Goal: Task Accomplishment & Management: Use online tool/utility

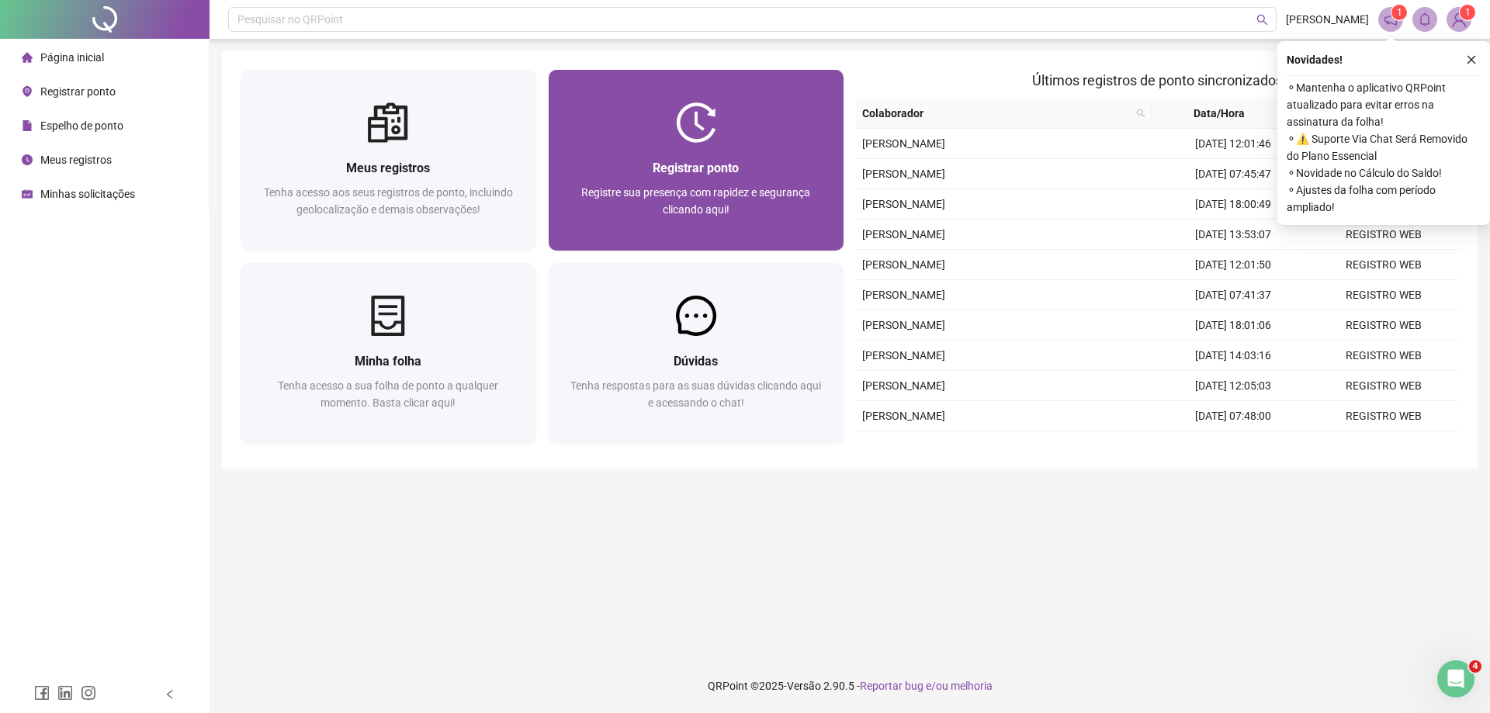
click at [755, 186] on span "Registre sua presença com rapidez e segurança clicando aqui!" at bounding box center [695, 200] width 229 height 29
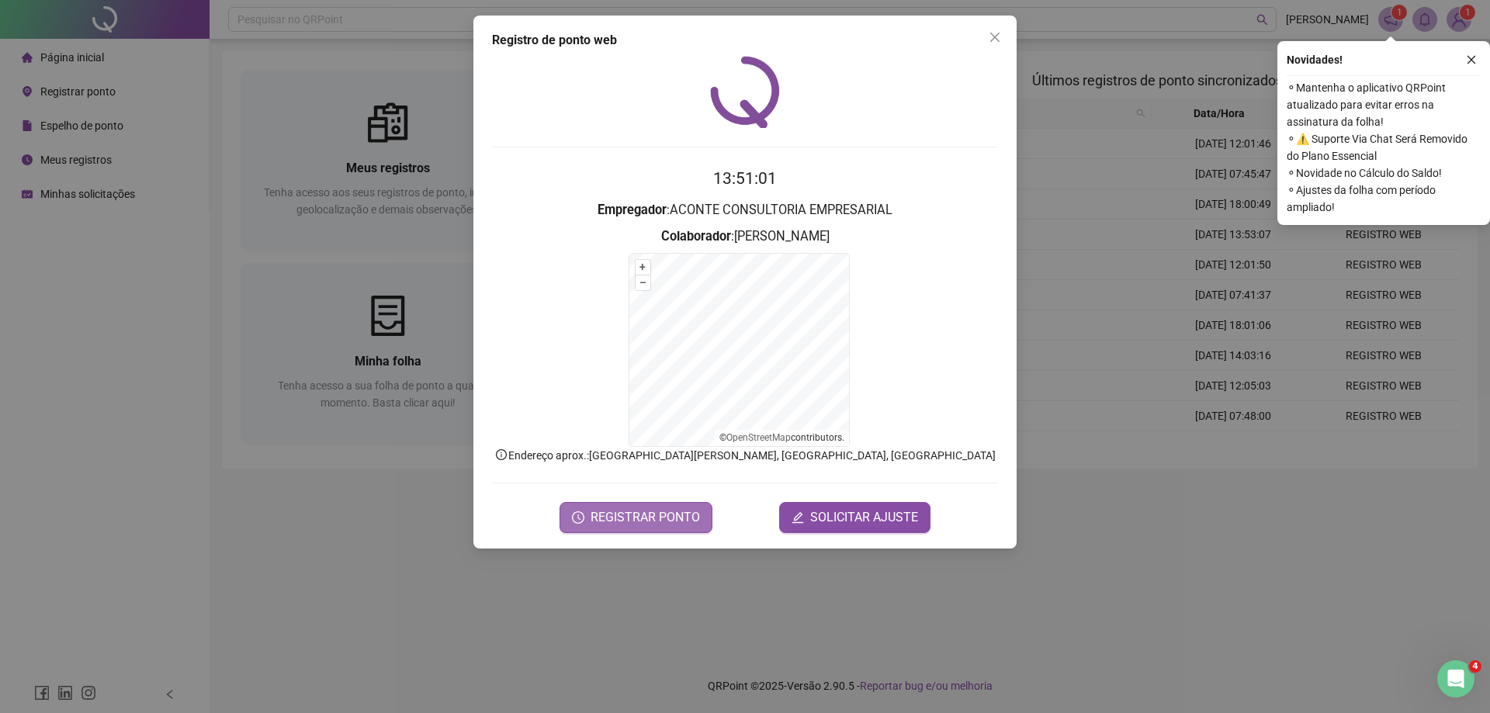
click at [651, 520] on span "REGISTRAR PONTO" at bounding box center [644, 517] width 109 height 19
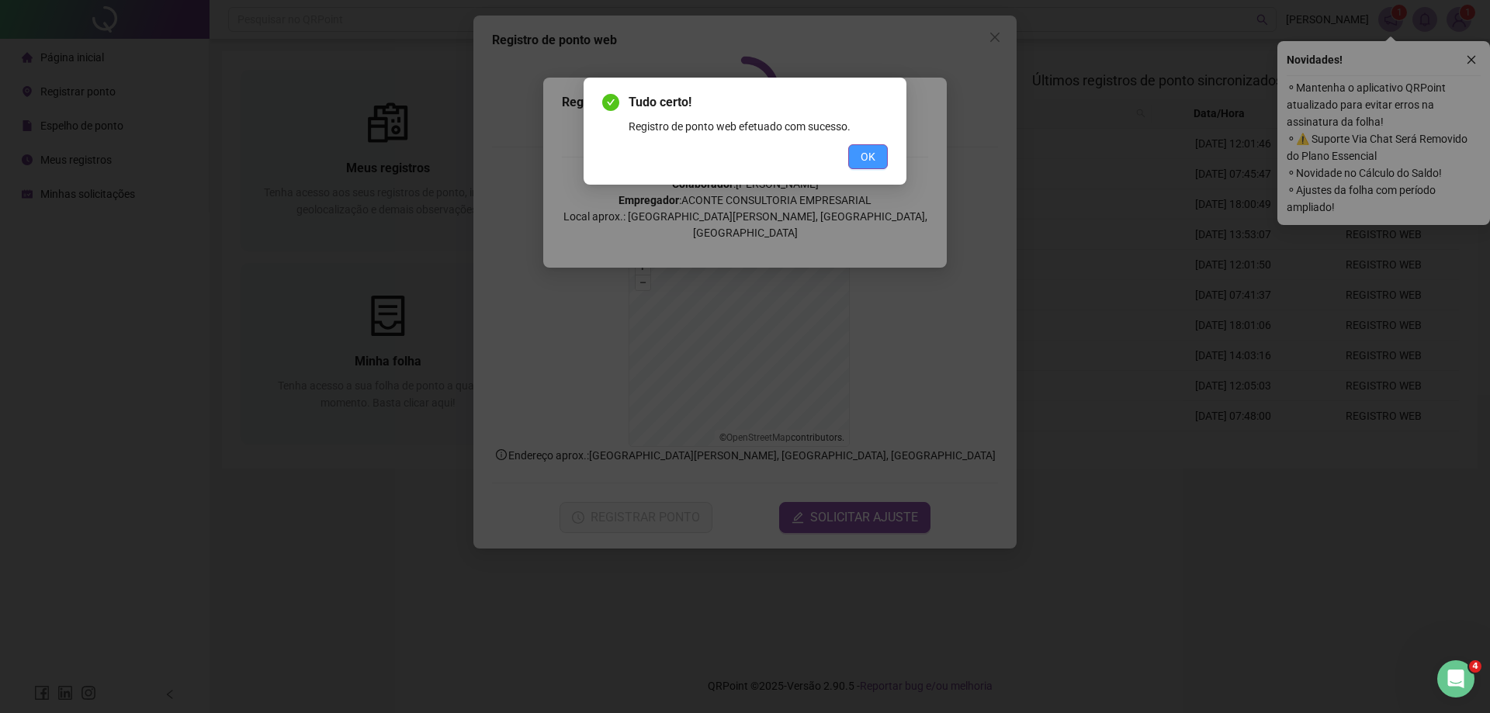
click at [874, 164] on span "OK" at bounding box center [867, 156] width 15 height 17
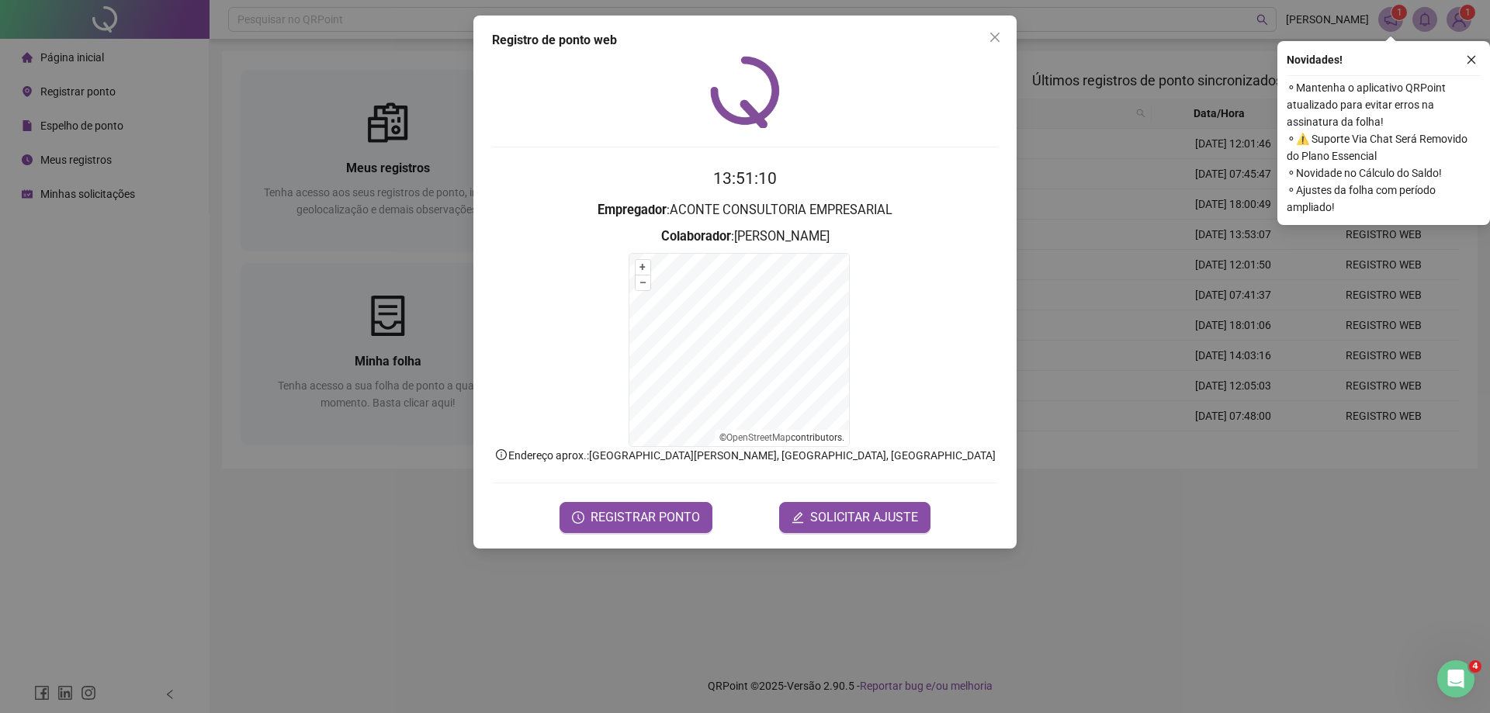
click at [1472, 58] on icon "close" at bounding box center [1470, 59] width 11 height 11
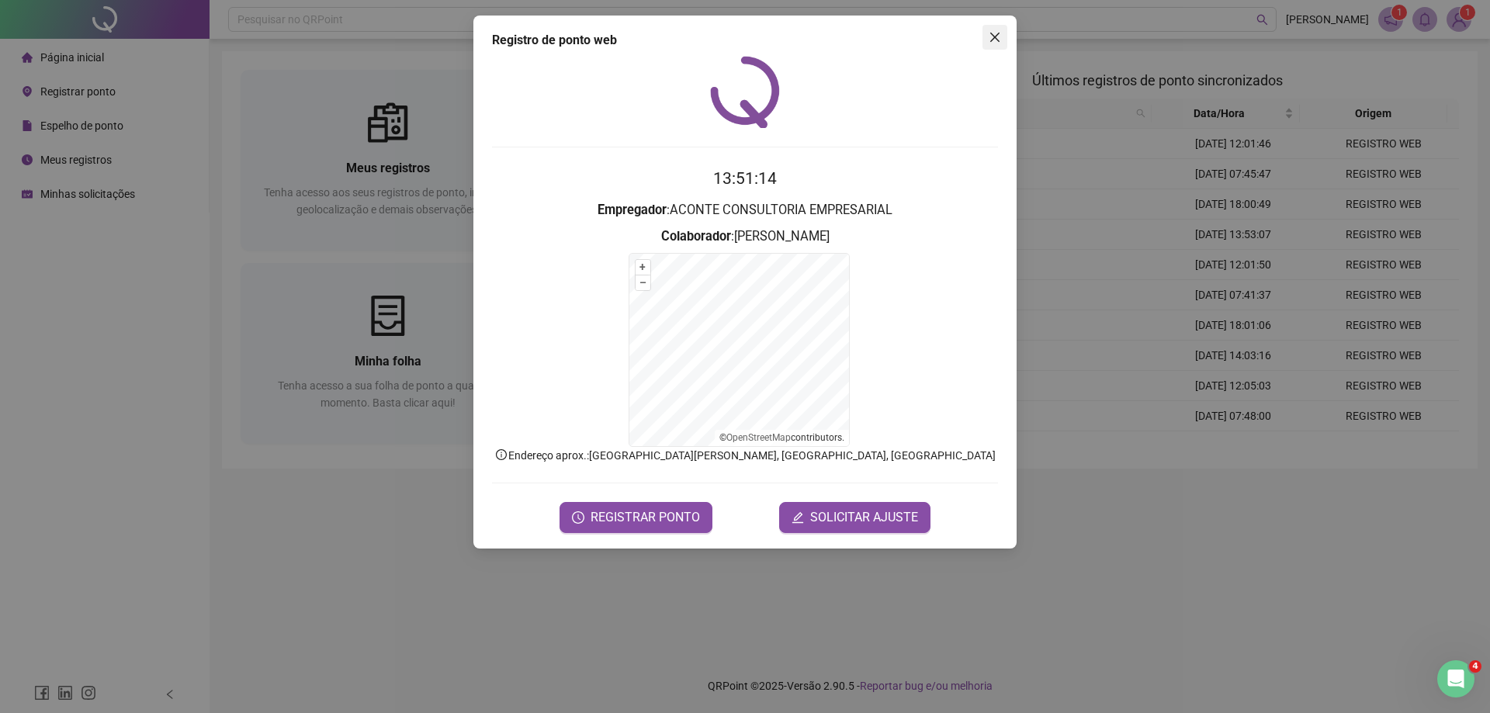
click at [989, 33] on icon "close" at bounding box center [994, 37] width 12 height 12
